Goal: Transaction & Acquisition: Download file/media

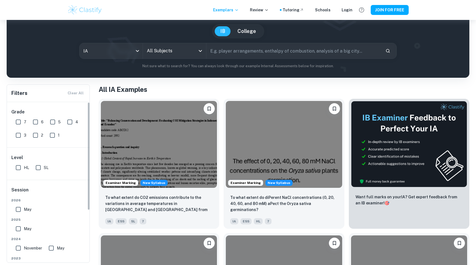
click at [20, 123] on input "7" at bounding box center [18, 122] width 11 height 11
checkbox input "true"
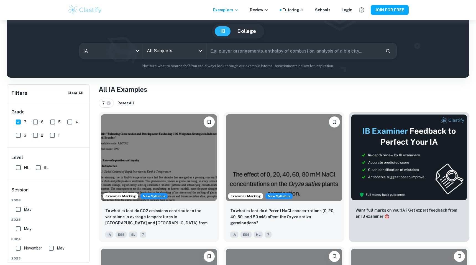
click at [41, 123] on input "6" at bounding box center [35, 122] width 11 height 11
checkbox input "true"
click at [119, 50] on body "We value your privacy We use cookies to enhance your browsing experience, serve…" at bounding box center [238, 105] width 476 height 265
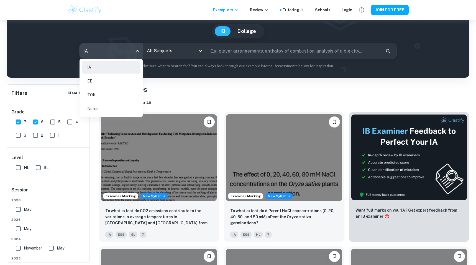
click at [120, 64] on li "IA" at bounding box center [111, 67] width 59 height 13
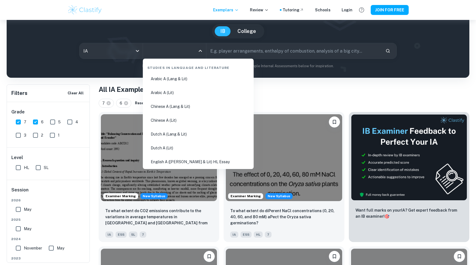
click at [154, 54] on input "All Subjects" at bounding box center [170, 51] width 50 height 11
type input "math"
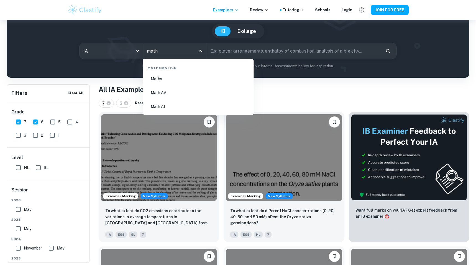
click at [177, 92] on li "Math AA" at bounding box center [198, 92] width 106 height 13
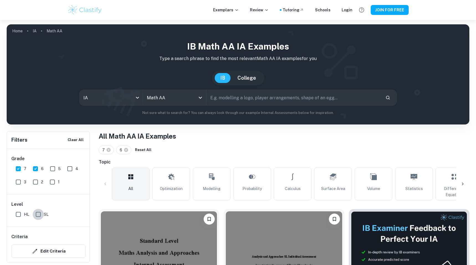
click at [40, 215] on input "SL" at bounding box center [38, 214] width 11 height 11
checkbox input "true"
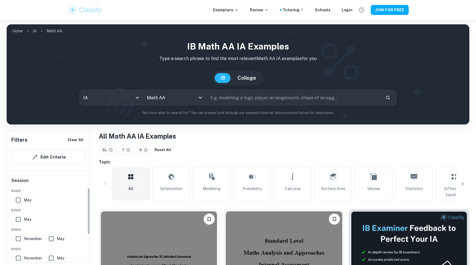
scroll to position [96, 0]
click at [17, 196] on input "May" at bounding box center [18, 198] width 11 height 11
checkbox input "true"
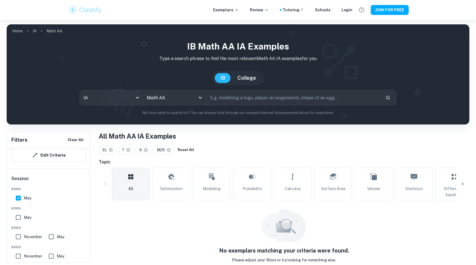
click at [17, 221] on input "May" at bounding box center [18, 217] width 11 height 11
checkbox input "true"
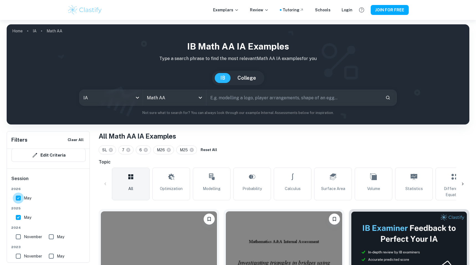
click at [21, 195] on input "May" at bounding box center [18, 198] width 11 height 11
checkbox input "false"
click at [17, 239] on input "November" at bounding box center [18, 237] width 11 height 11
checkbox input "true"
click at [49, 239] on input "May" at bounding box center [51, 237] width 11 height 11
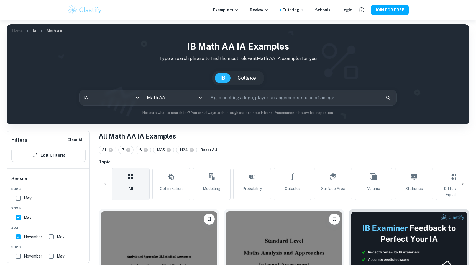
checkbox input "true"
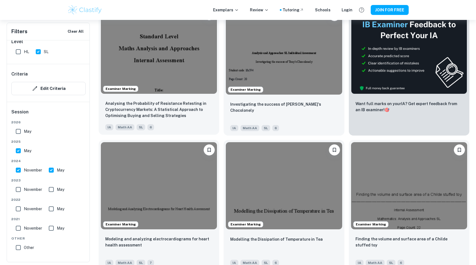
scroll to position [204, 0]
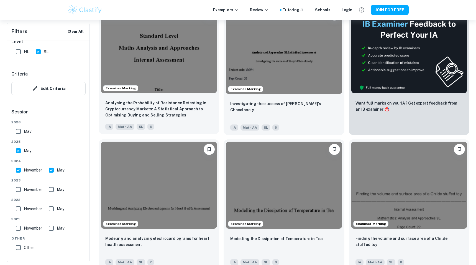
click at [199, 129] on div "IA Math AA SL 6" at bounding box center [156, 125] width 107 height 9
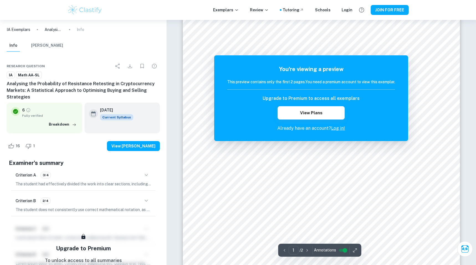
scroll to position [34, 0]
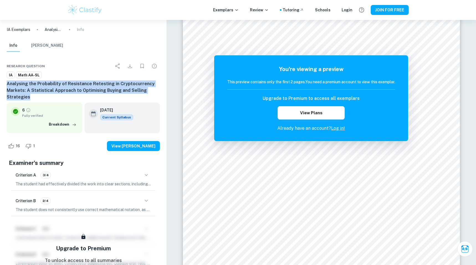
drag, startPoint x: 6, startPoint y: 84, endPoint x: 32, endPoint y: 97, distance: 29.5
click at [32, 97] on div "Research question IA Math AA-SL Analysing the Probability of Resistance Retesti…" at bounding box center [83, 184] width 166 height 260
copy h6 "Analysing the Probability of Resistance Retesting in Cryptocurrency Markets: A …"
click at [45, 89] on h6 "Analysing the Probability of Resistance Retesting in Cryptocurrency Markets: A …" at bounding box center [83, 91] width 153 height 20
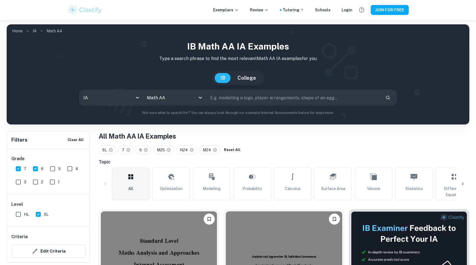
click at [237, 101] on input "text" at bounding box center [293, 98] width 175 height 16
type input "P"
click at [254, 187] on span "Probability" at bounding box center [251, 189] width 19 height 6
type input "Probability"
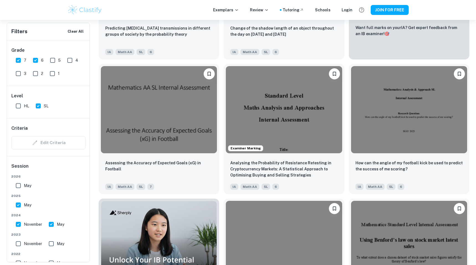
scroll to position [281, 0]
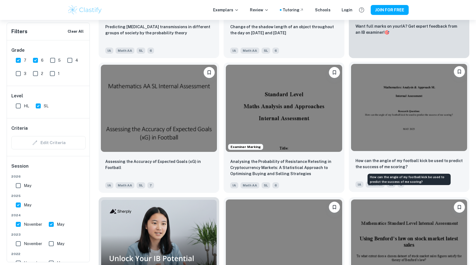
click at [398, 168] on p "How can the angle of my football kick be used to predict the success of me scor…" at bounding box center [408, 164] width 107 height 12
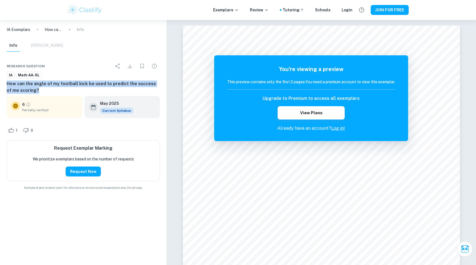
drag, startPoint x: 6, startPoint y: 84, endPoint x: 39, endPoint y: 88, distance: 33.2
click at [39, 88] on div "Research question IA Math AA-SL How can the angle of my football kick be used t…" at bounding box center [83, 125] width 166 height 143
copy h6 "How can the angle of my football kick be used to predict the success of me scor…"
click at [45, 40] on div "Inf[PERSON_NAME]" at bounding box center [35, 46] width 57 height 12
click at [44, 47] on div "Inf[PERSON_NAME]" at bounding box center [35, 46] width 57 height 12
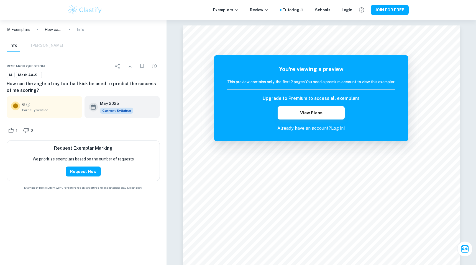
click at [2, 47] on div "Inf[PERSON_NAME]" at bounding box center [83, 47] width 162 height 14
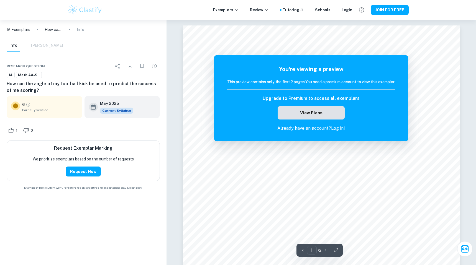
click at [326, 111] on button "View Plans" at bounding box center [311, 112] width 67 height 13
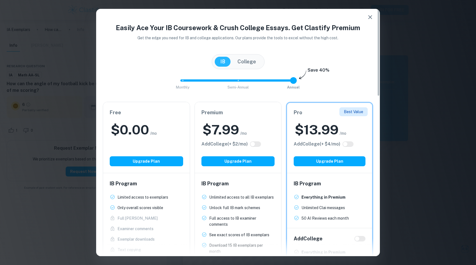
click at [151, 112] on h6 "Free" at bounding box center [146, 113] width 73 height 8
click at [152, 160] on button "Upgrade Plan" at bounding box center [146, 162] width 73 height 10
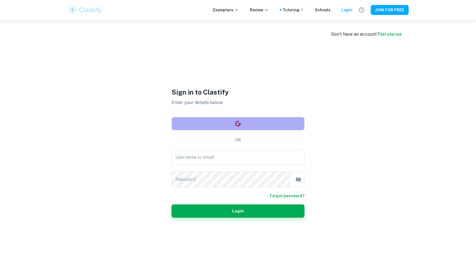
click at [193, 123] on button "button" at bounding box center [237, 123] width 133 height 13
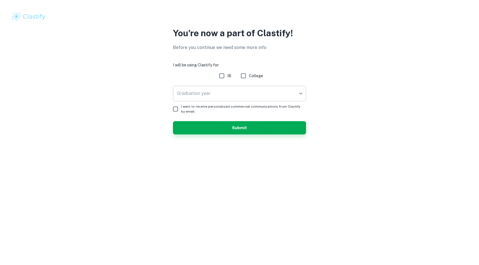
click at [247, 86] on body "We value your privacy We use cookies to enhance your browsing experience, serve…" at bounding box center [239, 132] width 479 height 265
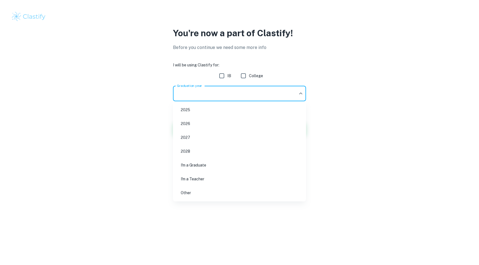
click at [221, 76] on div at bounding box center [239, 132] width 479 height 265
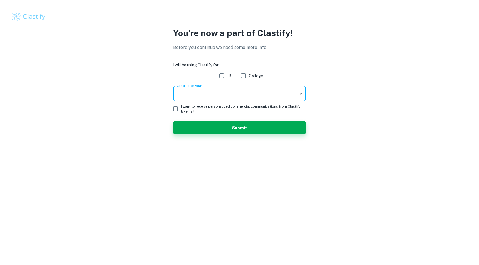
click at [223, 76] on input "IB" at bounding box center [221, 75] width 11 height 11
checkbox input "true"
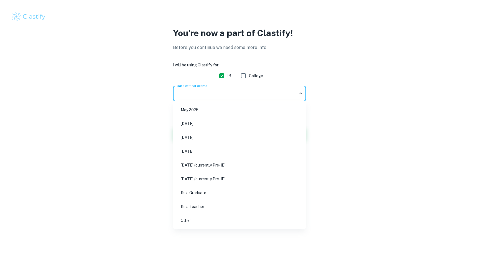
click at [223, 96] on body "We value your privacy We use cookies to enhance your browsing experience, serve…" at bounding box center [239, 132] width 479 height 265
click at [220, 138] on li "May 2026" at bounding box center [239, 137] width 129 height 13
type input "M26"
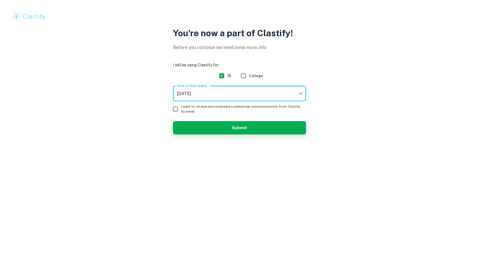
click at [208, 91] on body "We value your privacy We use cookies to enhance your browsing experience, serve…" at bounding box center [239, 132] width 479 height 265
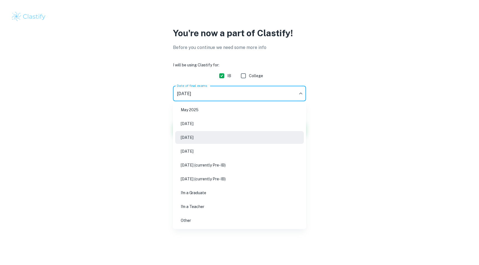
click at [136, 111] on div at bounding box center [239, 132] width 479 height 265
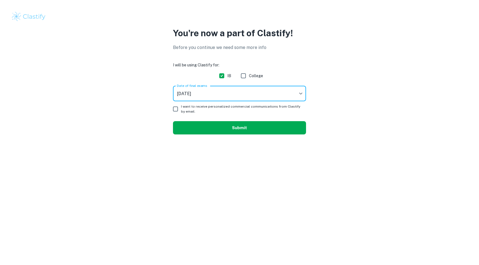
click at [215, 127] on button "Submit" at bounding box center [239, 127] width 133 height 13
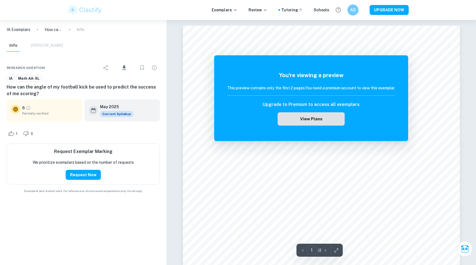
click at [308, 115] on button "View Plans" at bounding box center [311, 118] width 67 height 13
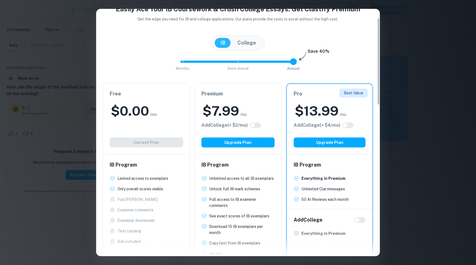
scroll to position [14, 0]
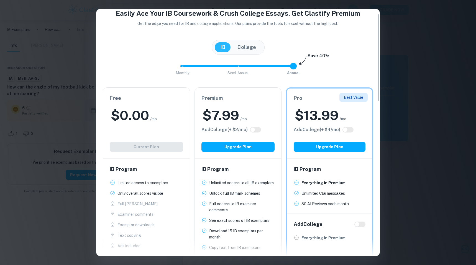
click at [234, 140] on div "Premium $ 7.99 /mo Add College (+ $ 2 /mo) Upgrade Plan" at bounding box center [238, 123] width 87 height 71
click at [233, 143] on button "Upgrade Plan" at bounding box center [237, 147] width 73 height 10
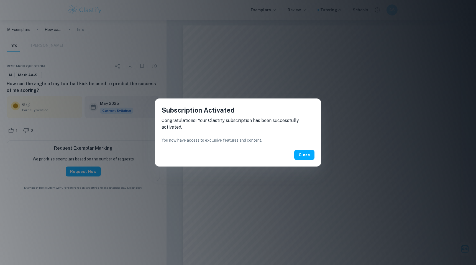
click at [307, 147] on div "Subscription Activated Congratulations! Your Clastify subscription has been suc…" at bounding box center [238, 133] width 166 height 68
click at [304, 154] on button "Close" at bounding box center [304, 155] width 20 height 10
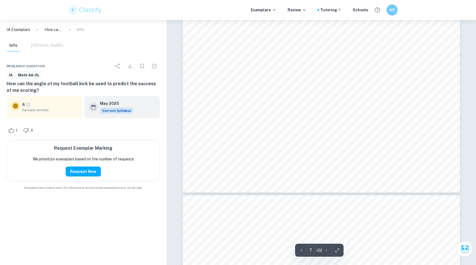
scroll to position [2403, 0]
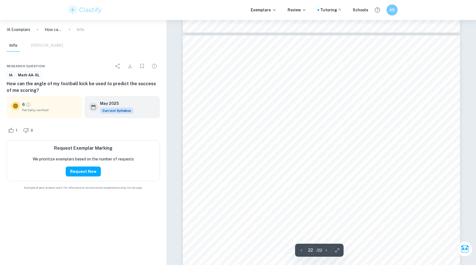
type input "21"
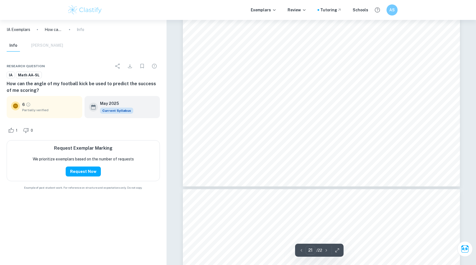
scroll to position [7415, 0]
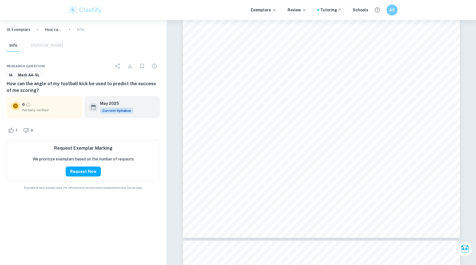
click at [83, 9] on img at bounding box center [84, 9] width 35 height 11
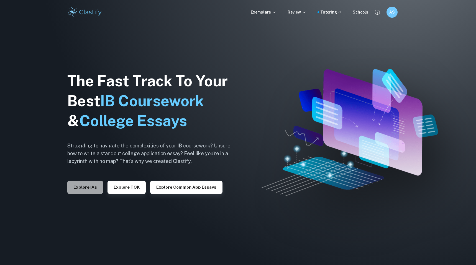
click at [93, 191] on button "Explore IAs" at bounding box center [85, 187] width 36 height 13
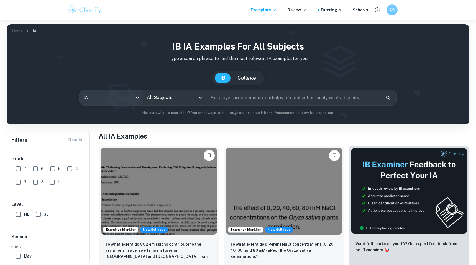
click at [122, 101] on body "We value your privacy We use cookies to enhance your browsing experience, serve…" at bounding box center [238, 152] width 476 height 265
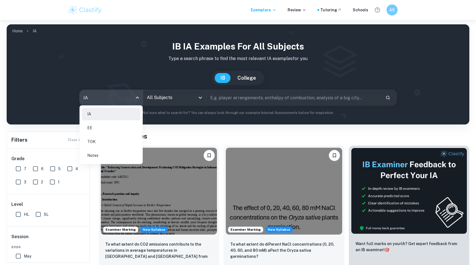
click at [160, 90] on div at bounding box center [238, 132] width 476 height 265
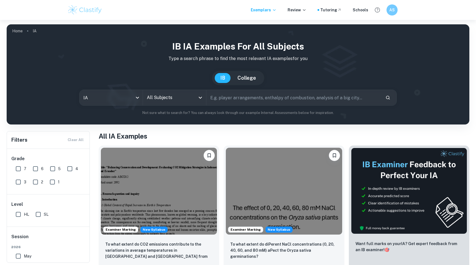
click at [164, 103] on div "All Subjects" at bounding box center [174, 98] width 63 height 16
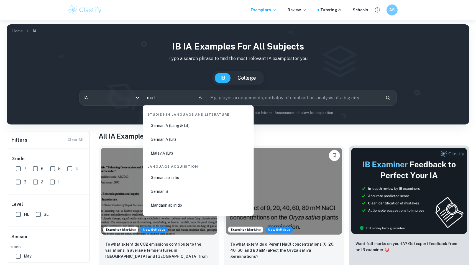
type input "math"
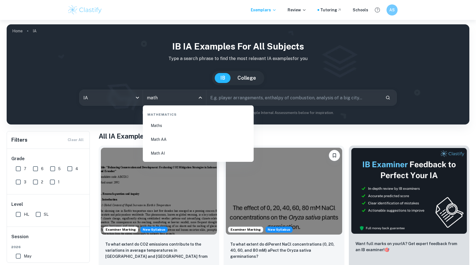
click at [162, 142] on li "Math AA" at bounding box center [198, 139] width 106 height 13
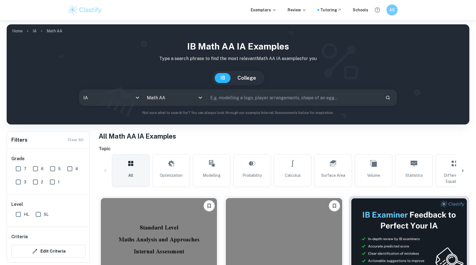
click at [20, 171] on input "7" at bounding box center [18, 168] width 11 height 11
checkbox input "true"
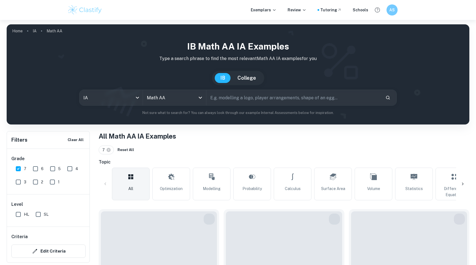
click at [33, 171] on input "6" at bounding box center [35, 168] width 11 height 11
checkbox input "true"
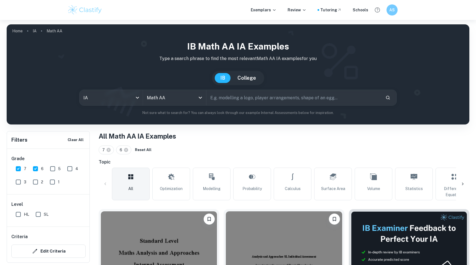
click at [35, 220] on input "SL" at bounding box center [38, 214] width 11 height 11
checkbox input "true"
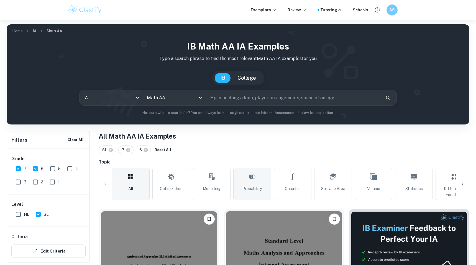
click at [266, 179] on link "Probability" at bounding box center [252, 184] width 38 height 33
type input "Probability"
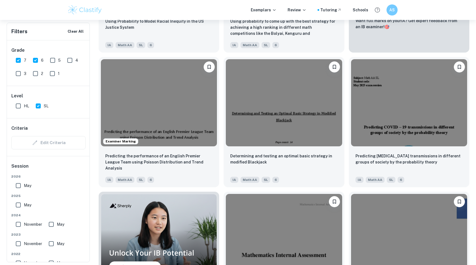
scroll to position [299, 0]
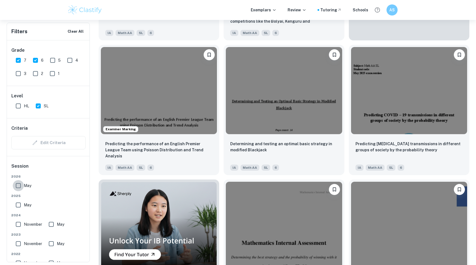
click at [19, 185] on input "May" at bounding box center [18, 185] width 11 height 11
checkbox input "true"
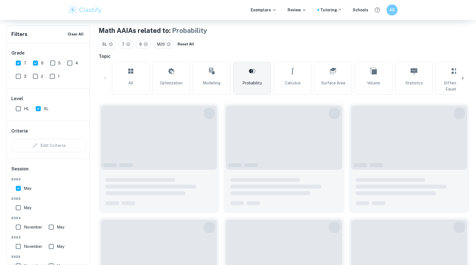
click at [20, 188] on div "May" at bounding box center [25, 187] width 22 height 13
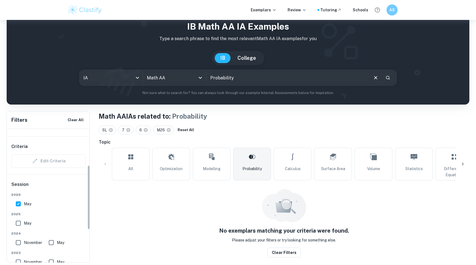
scroll to position [79, 0]
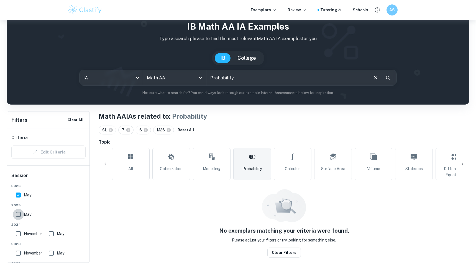
click at [19, 212] on input "May" at bounding box center [18, 214] width 11 height 11
checkbox input "true"
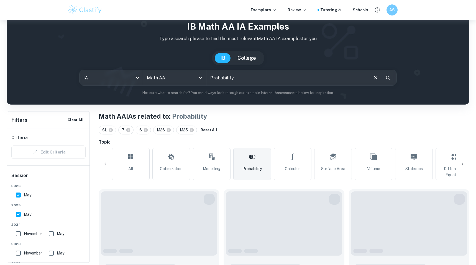
click at [19, 196] on input "May" at bounding box center [18, 195] width 11 height 11
checkbox input "false"
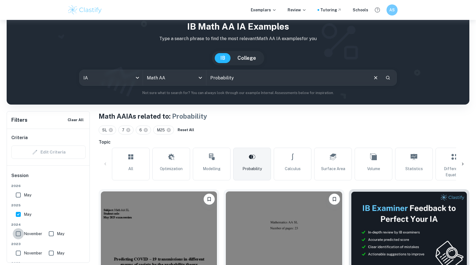
click at [20, 234] on input "November" at bounding box center [18, 234] width 11 height 11
checkbox input "true"
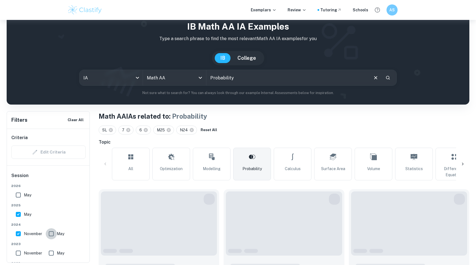
click at [50, 236] on input "May" at bounding box center [51, 234] width 11 height 11
checkbox input "true"
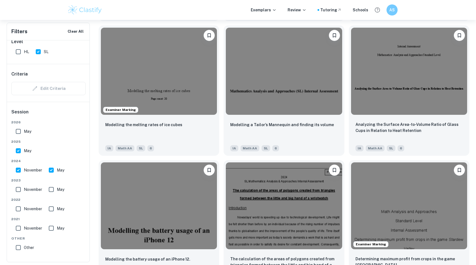
scroll to position [847, 0]
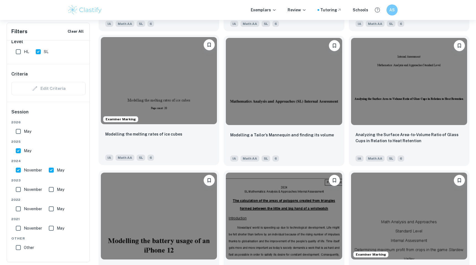
click at [209, 157] on div "IA Math AA SL 6" at bounding box center [156, 156] width 107 height 9
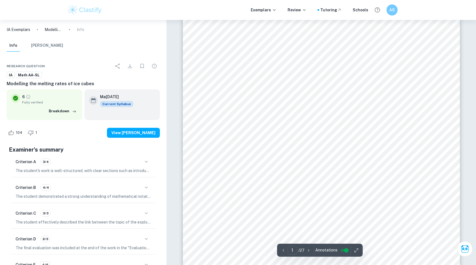
scroll to position [38, 0]
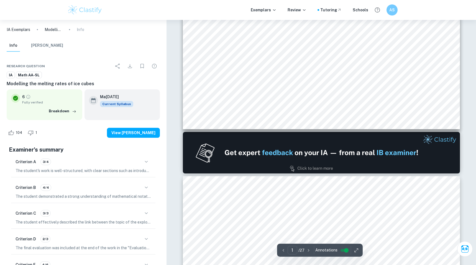
type input "2"
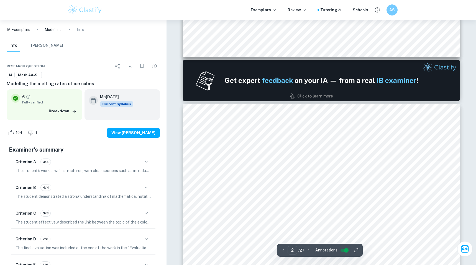
scroll to position [425, 0]
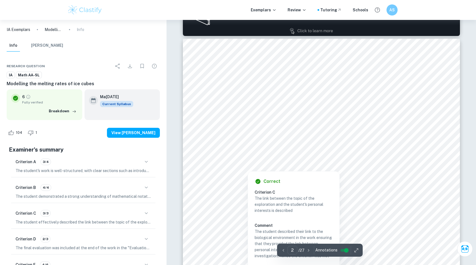
click at [228, 91] on div at bounding box center [321, 93] width 210 height 13
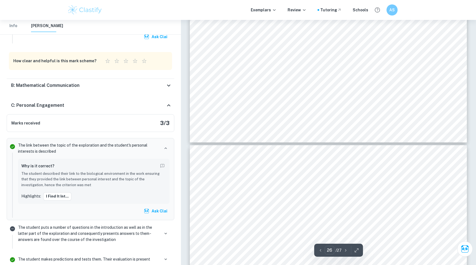
scroll to position [10166, 0]
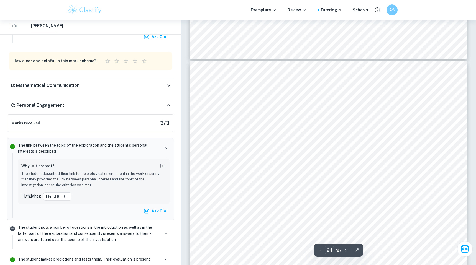
type input "23"
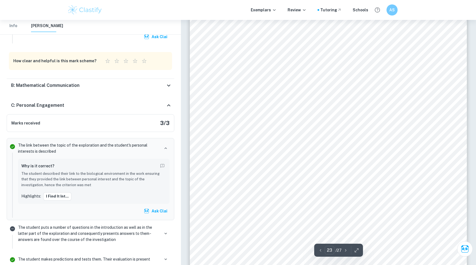
scroll to position [8663, 0]
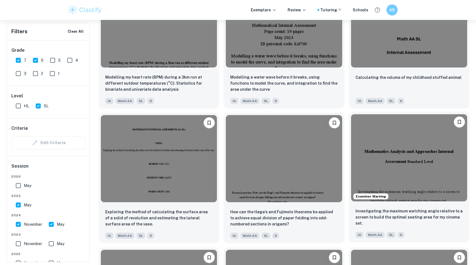
scroll to position [1302, 0]
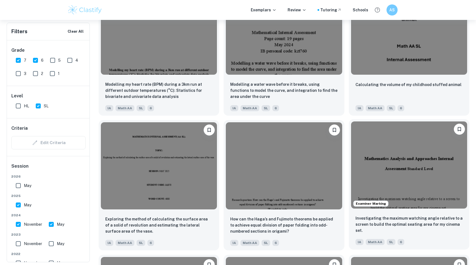
click at [432, 100] on div "Calculating the volume of my childhood stuffed animal IA Math AA SL 6" at bounding box center [409, 96] width 121 height 39
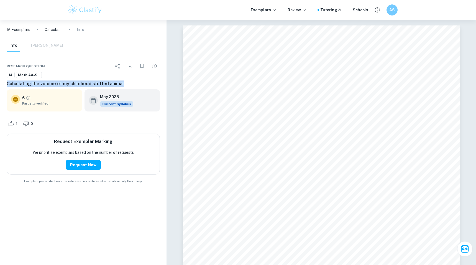
drag, startPoint x: 7, startPoint y: 85, endPoint x: 124, endPoint y: 82, distance: 117.5
click at [124, 82] on h6 "Calculating the volume of my childhood stuffed animal" at bounding box center [83, 84] width 153 height 7
copy h6 "Calculating the volume of my childhood stuffed animal"
click at [52, 45] on div "Inf[PERSON_NAME]" at bounding box center [35, 46] width 57 height 12
click at [47, 47] on div "Inf[PERSON_NAME]" at bounding box center [35, 46] width 57 height 12
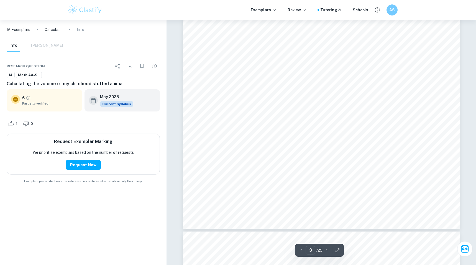
scroll to position [932, 0]
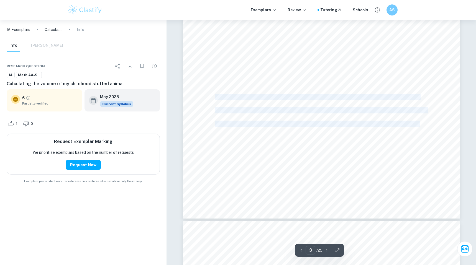
drag, startPoint x: 216, startPoint y: 97, endPoint x: 420, endPoint y: 124, distance: 205.9
click at [420, 124] on div "3 Introduction While growing up, one thing always stuck: My stufed animal. He i…" at bounding box center [321, 39] width 277 height 358
copy div "To ond an estimation of the volume of my stufed animal using solids of revoluti…"
click at [293, 92] on div "3 Introduction While growing up, one thing always stuck: My stufed animal. He i…" at bounding box center [321, 39] width 277 height 358
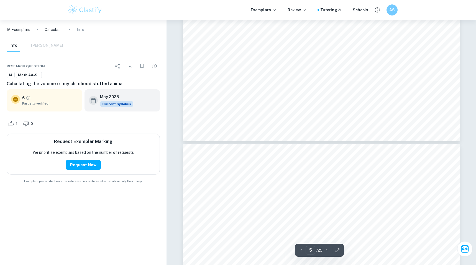
type input "4"
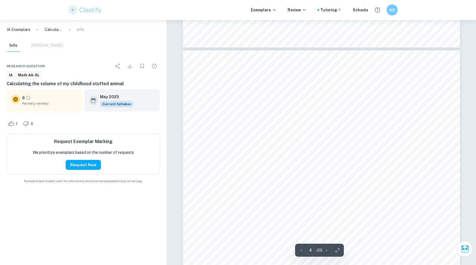
scroll to position [1091, 0]
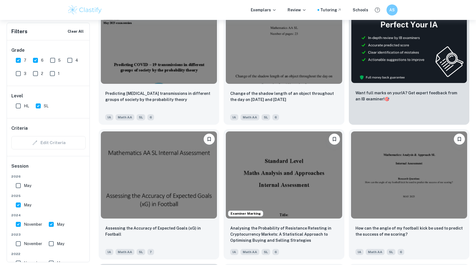
scroll to position [211, 0]
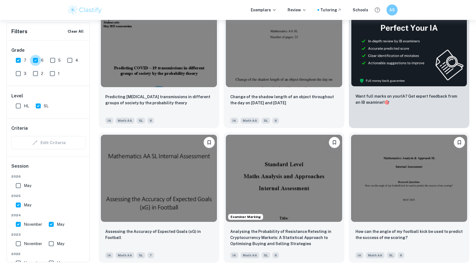
click at [37, 61] on input "6" at bounding box center [35, 60] width 11 height 11
checkbox input "false"
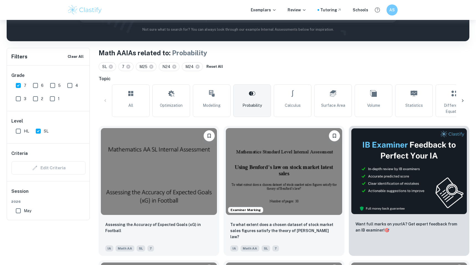
scroll to position [140, 0]
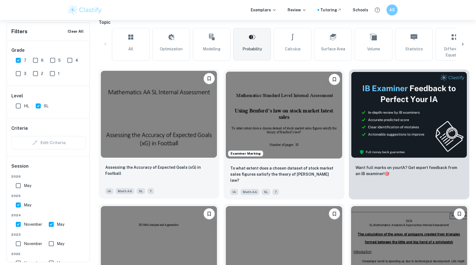
click at [187, 174] on div "Assessing the Accuracy of Expected Goals (xG) in Football" at bounding box center [158, 174] width 107 height 19
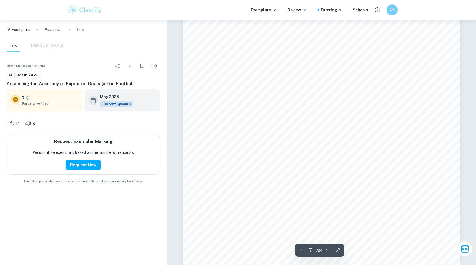
scroll to position [2277, 0]
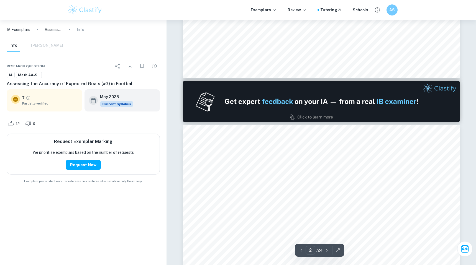
type input "1"
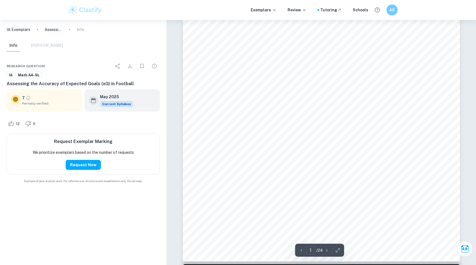
scroll to position [243, 0]
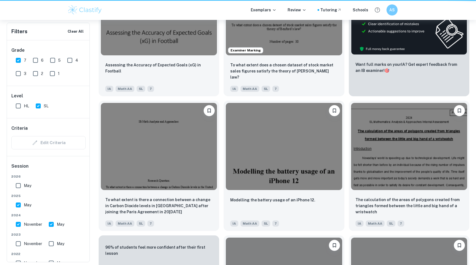
scroll to position [140, 0]
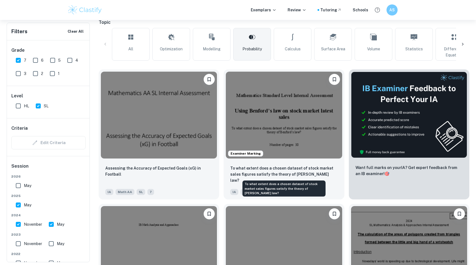
click at [244, 177] on div "To what extent does a chosen dataset of stock market sales figures satisfy the …" at bounding box center [284, 187] width 84 height 20
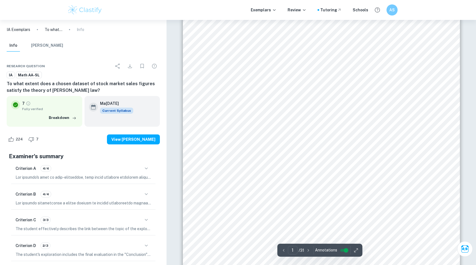
scroll to position [7, 0]
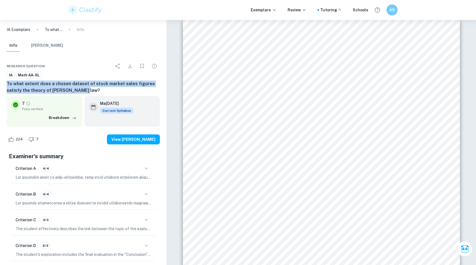
drag, startPoint x: 7, startPoint y: 84, endPoint x: 82, endPoint y: 91, distance: 75.1
click at [82, 91] on h6 "To what extent does a chosen dataset of stock market sales figures satisfy the …" at bounding box center [83, 87] width 153 height 13
copy h6 "To what extent does a chosen dataset of stock market sales figures satisfy the …"
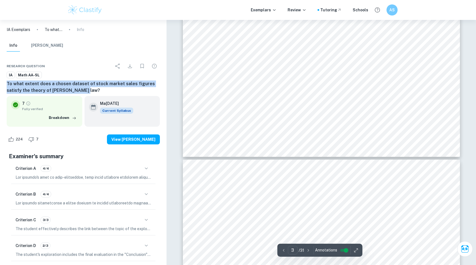
type input "2"
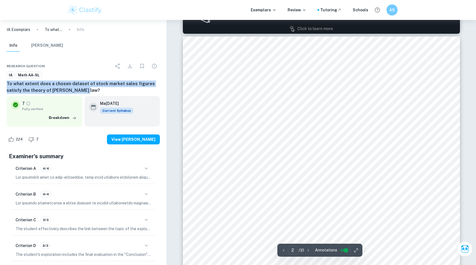
scroll to position [430, 0]
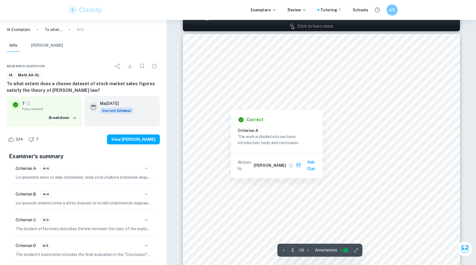
click at [228, 104] on div at bounding box center [230, 105] width 29 height 7
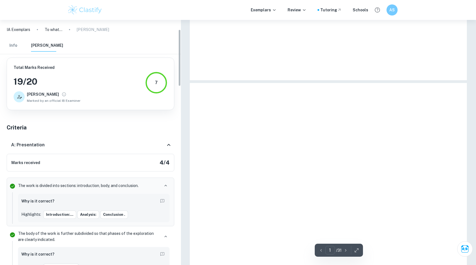
scroll to position [43, 0]
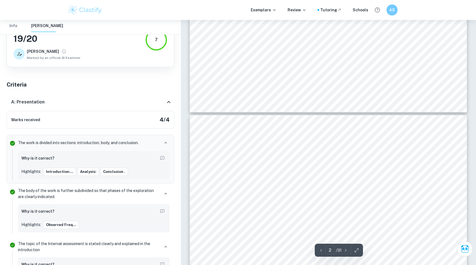
type input "3"
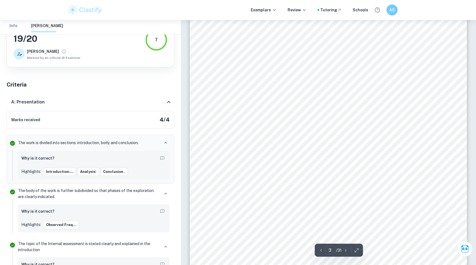
scroll to position [1016, 0]
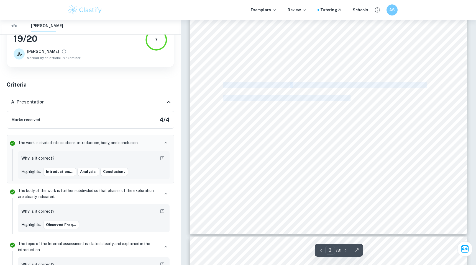
drag, startPoint x: 223, startPoint y: 85, endPoint x: 351, endPoint y: 98, distance: 128.4
click at [351, 98] on div "2 Introduction: Fraud, especially financial fraud is a broad phenomenon. It inc…" at bounding box center [328, 38] width 277 height 392
copy div "The aim of my investigation is to determine the extent to which a chosen datase…"
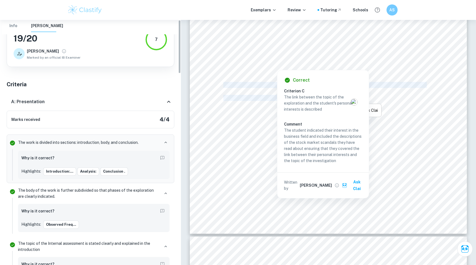
scroll to position [0, 0]
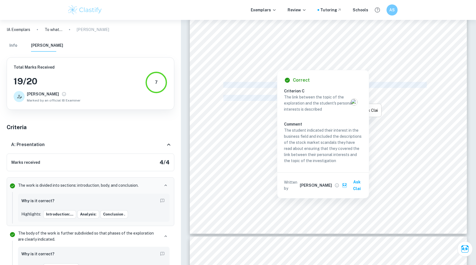
click at [13, 47] on button "Info" at bounding box center [13, 46] width 13 height 12
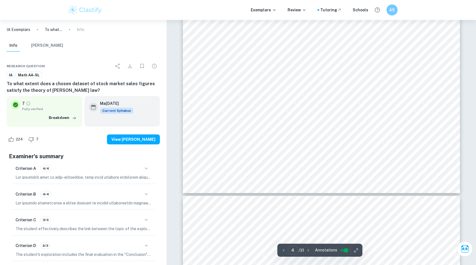
scroll to position [1356, 0]
type input "3"
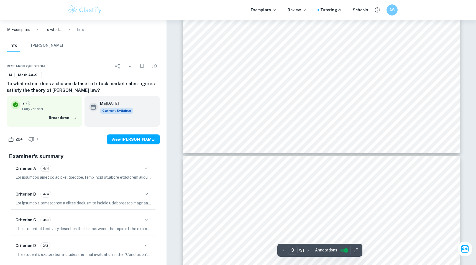
scroll to position [1007, 0]
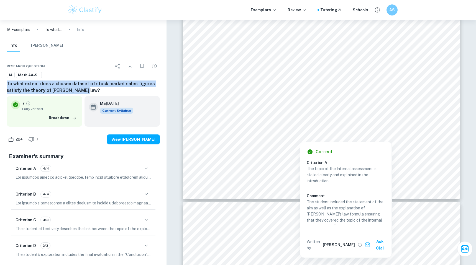
drag, startPoint x: 7, startPoint y: 83, endPoint x: 83, endPoint y: 89, distance: 76.7
click at [84, 89] on h6 "To what extent does a chosen dataset of stock market sales figures satisfy the …" at bounding box center [83, 87] width 153 height 13
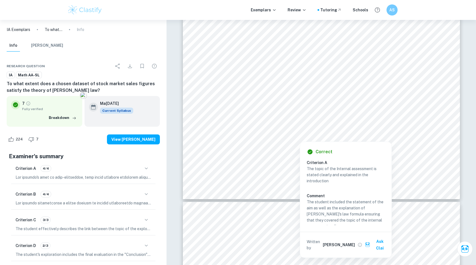
click at [147, 48] on div "Inf[PERSON_NAME]" at bounding box center [83, 47] width 162 height 14
click at [129, 63] on icon "Download" at bounding box center [130, 66] width 7 height 7
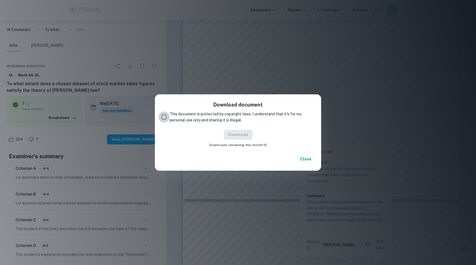
click at [162, 113] on input "This document is protected by copyright laws. I understand that it's for my per…" at bounding box center [163, 117] width 11 height 11
checkbox input "true"
click at [239, 133] on button "Download" at bounding box center [238, 135] width 29 height 10
